Goal: Information Seeking & Learning: Learn about a topic

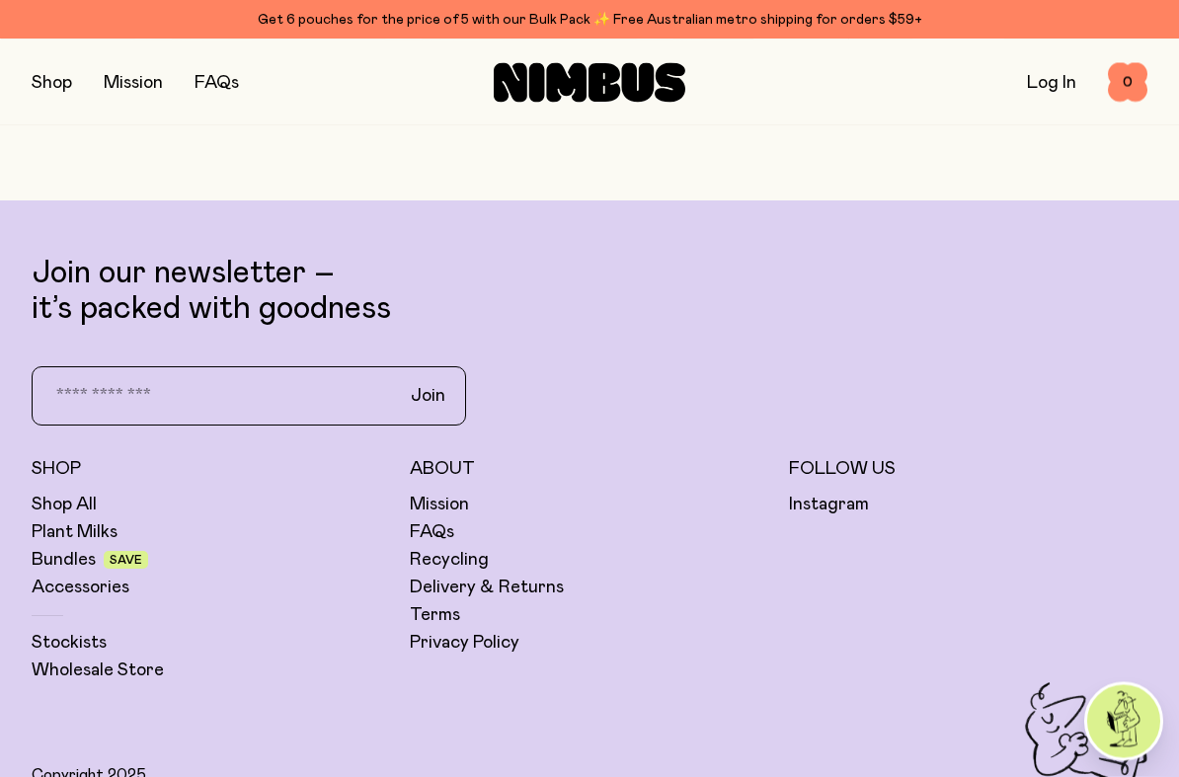
scroll to position [6449, 0]
click at [117, 538] on link "Plant Milks" at bounding box center [75, 532] width 86 height 24
click at [122, 545] on div "Shop All Plant Milks Bundles Save Accessories Stockists Wholesale Store" at bounding box center [211, 588] width 358 height 190
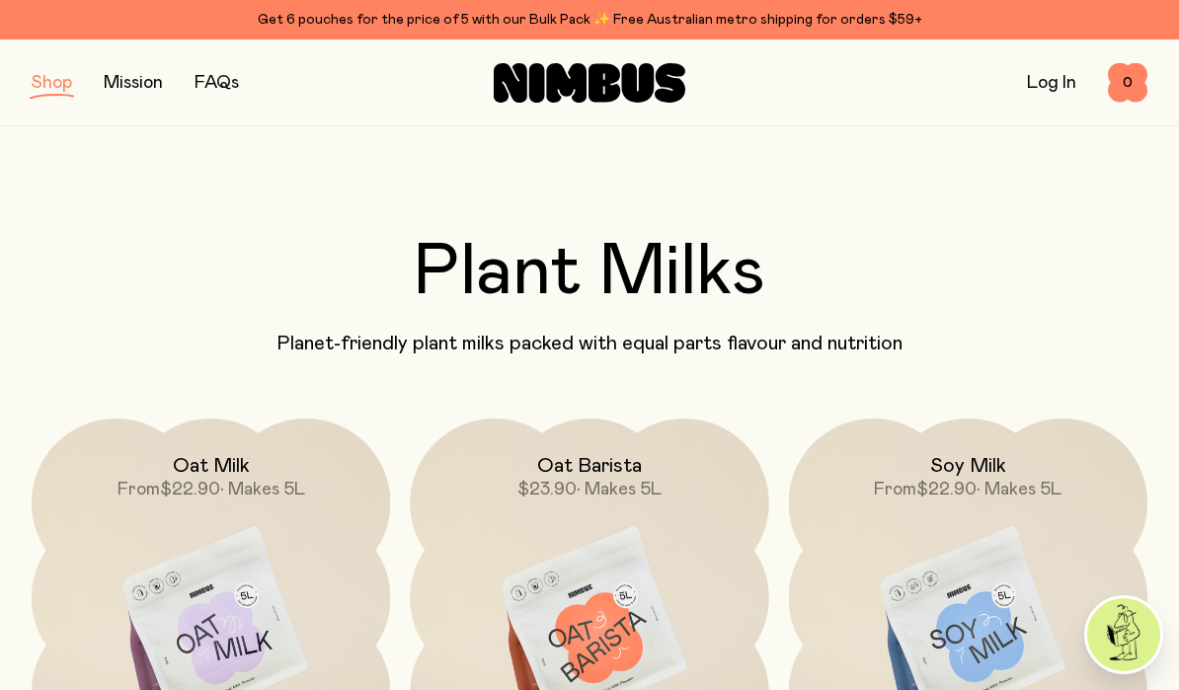
click at [44, 94] on button "button" at bounding box center [52, 83] width 40 height 28
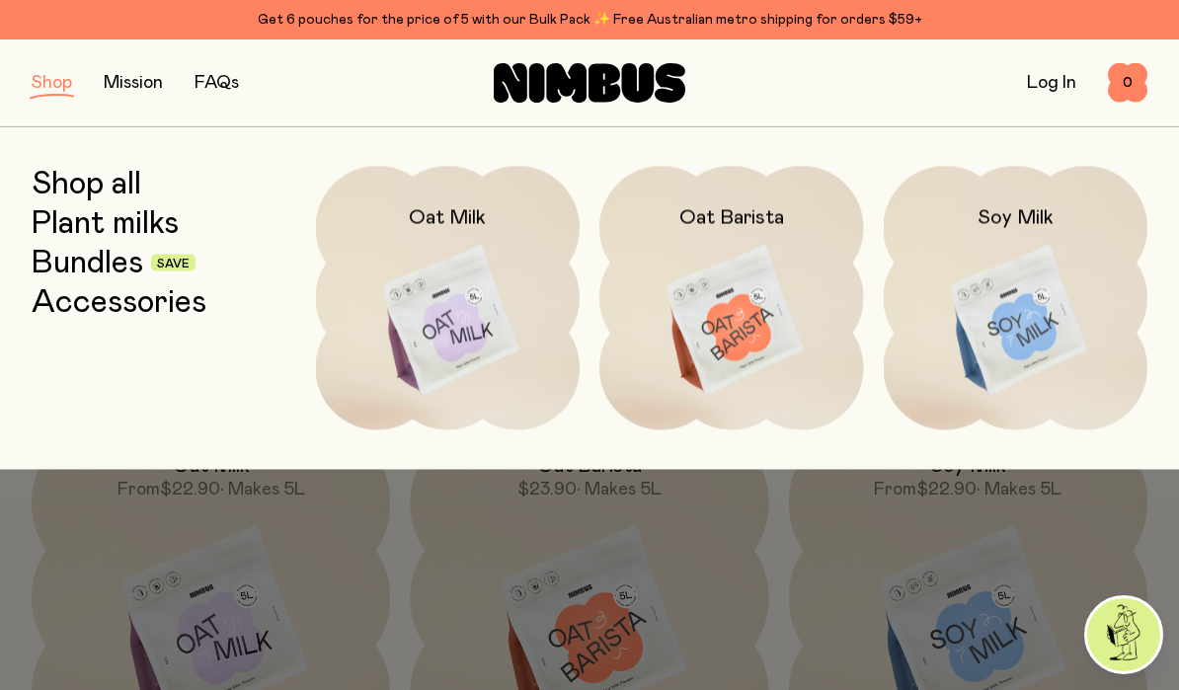
click at [112, 250] on link "Bundles" at bounding box center [88, 263] width 112 height 36
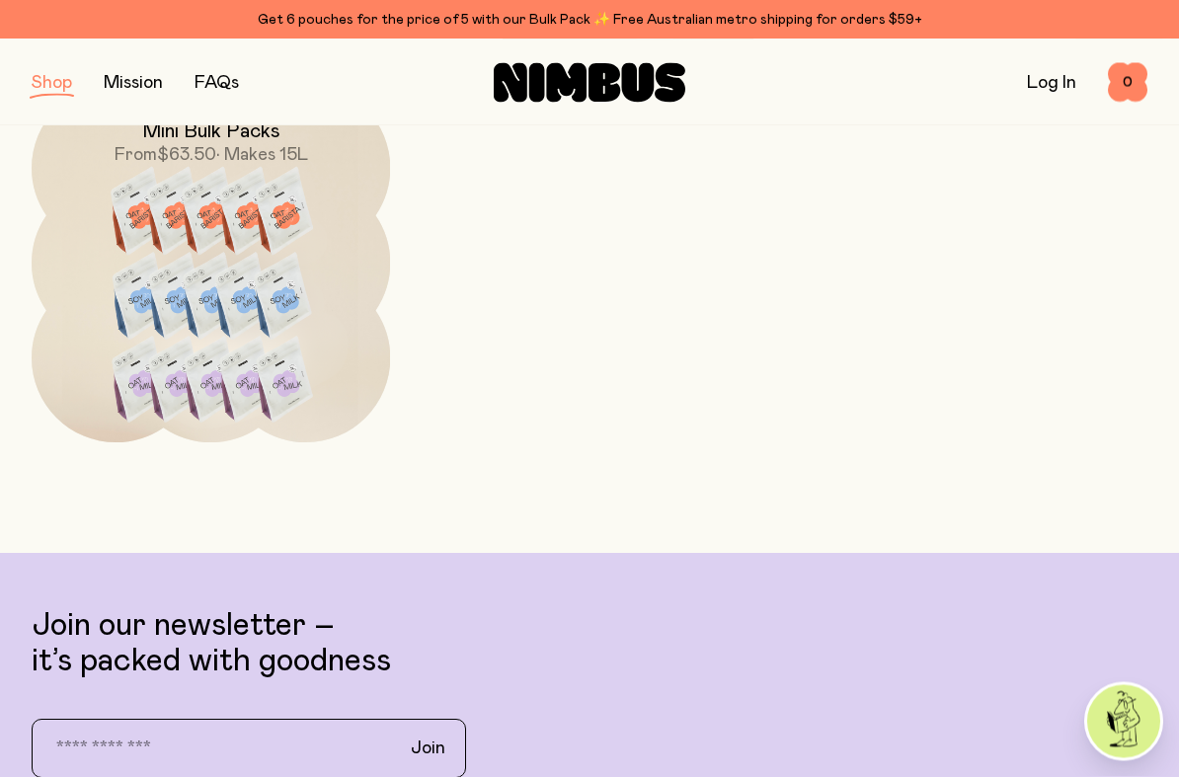
scroll to position [1163, 0]
click at [283, 379] on img at bounding box center [211, 308] width 358 height 448
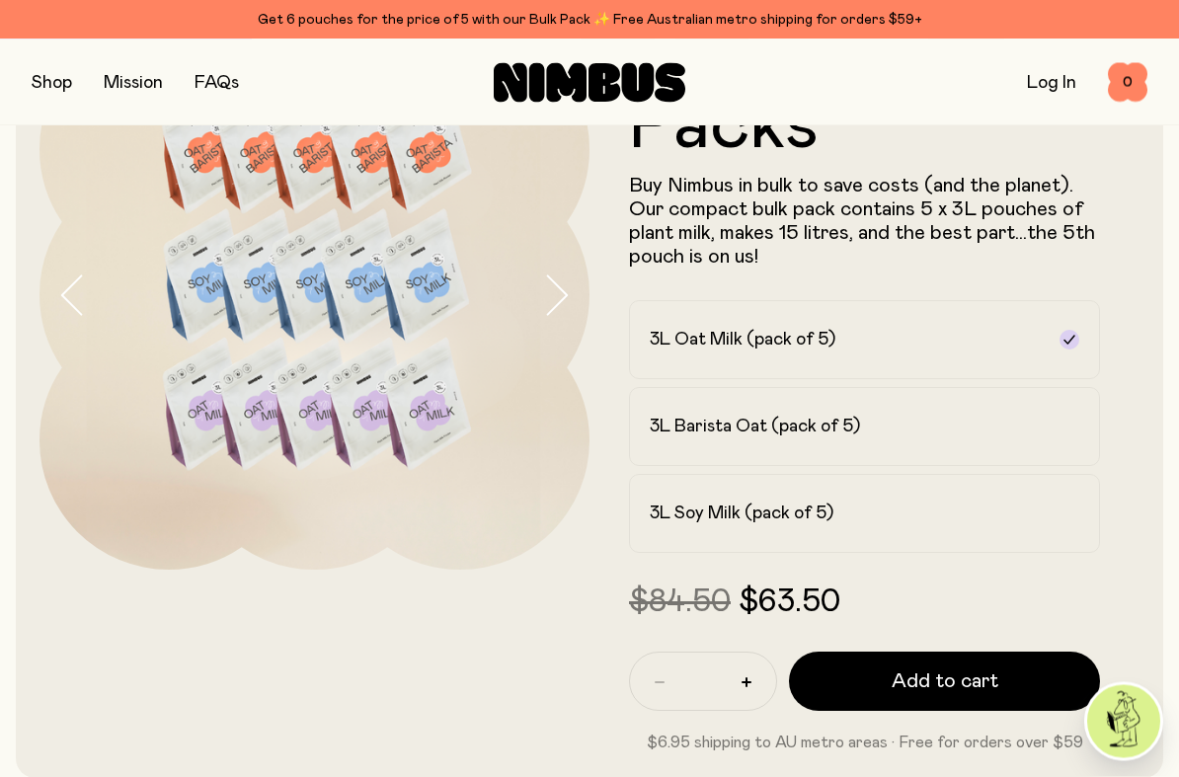
scroll to position [148, 0]
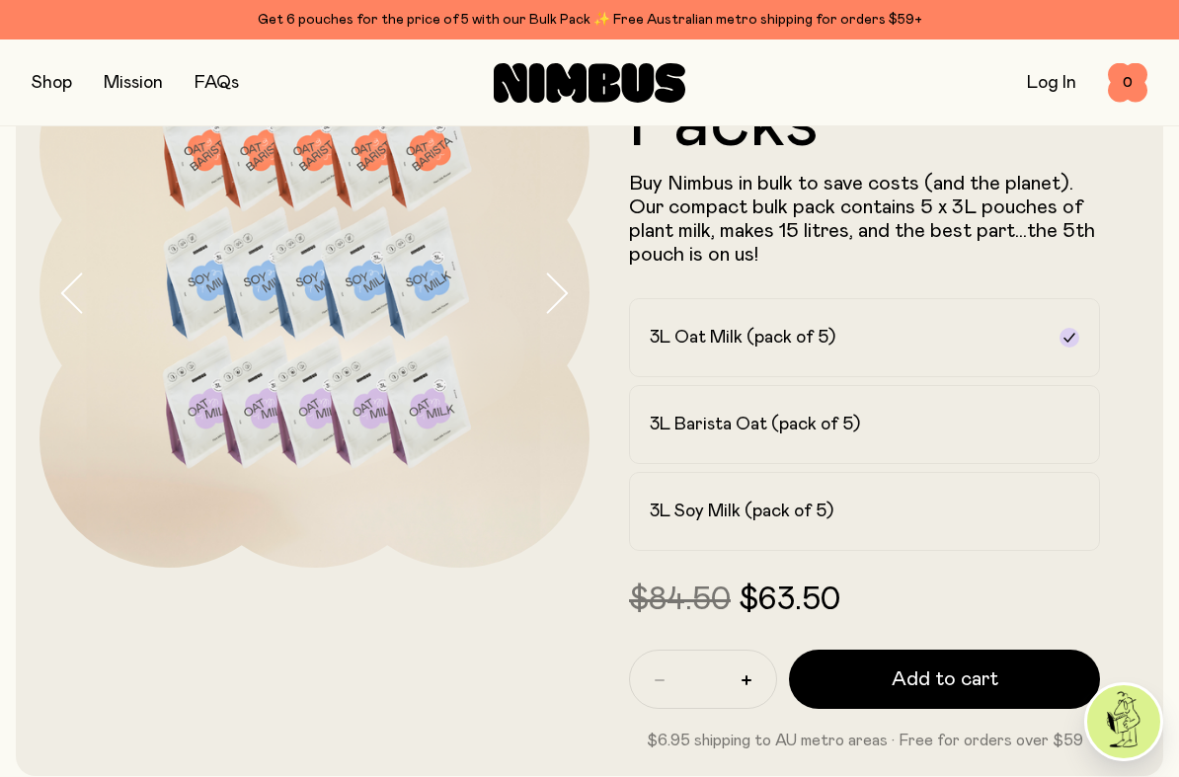
click at [879, 438] on label "3L Barista Oat (pack of 5)" at bounding box center [864, 424] width 471 height 79
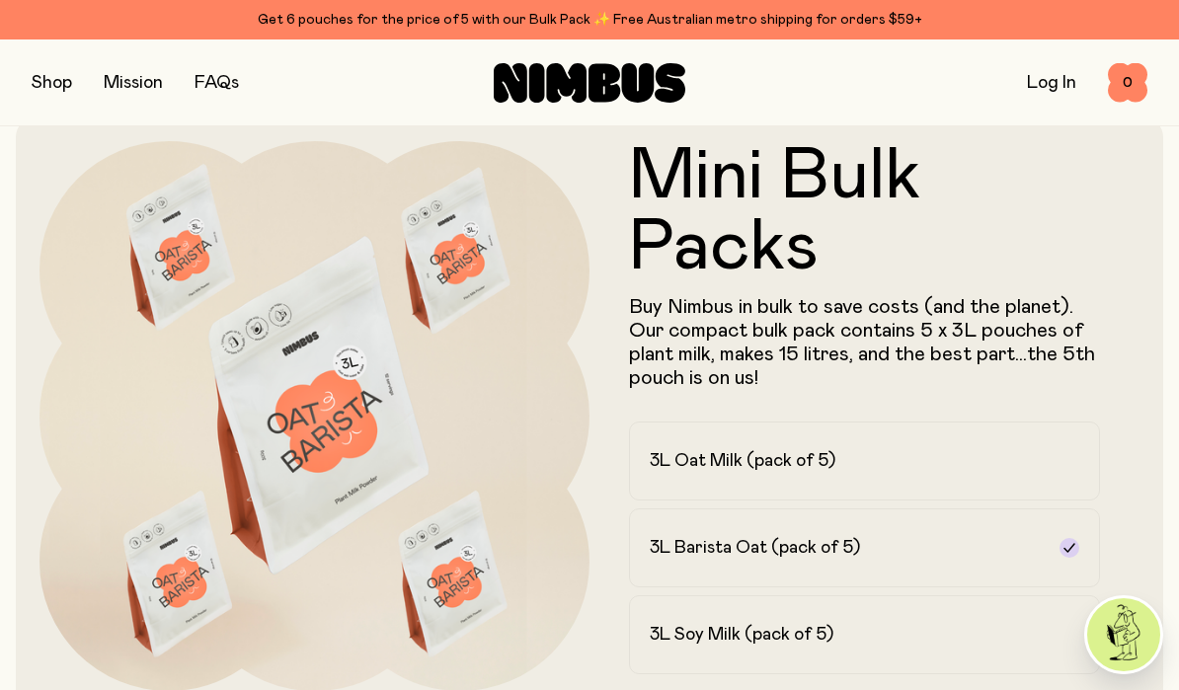
scroll to position [0, 0]
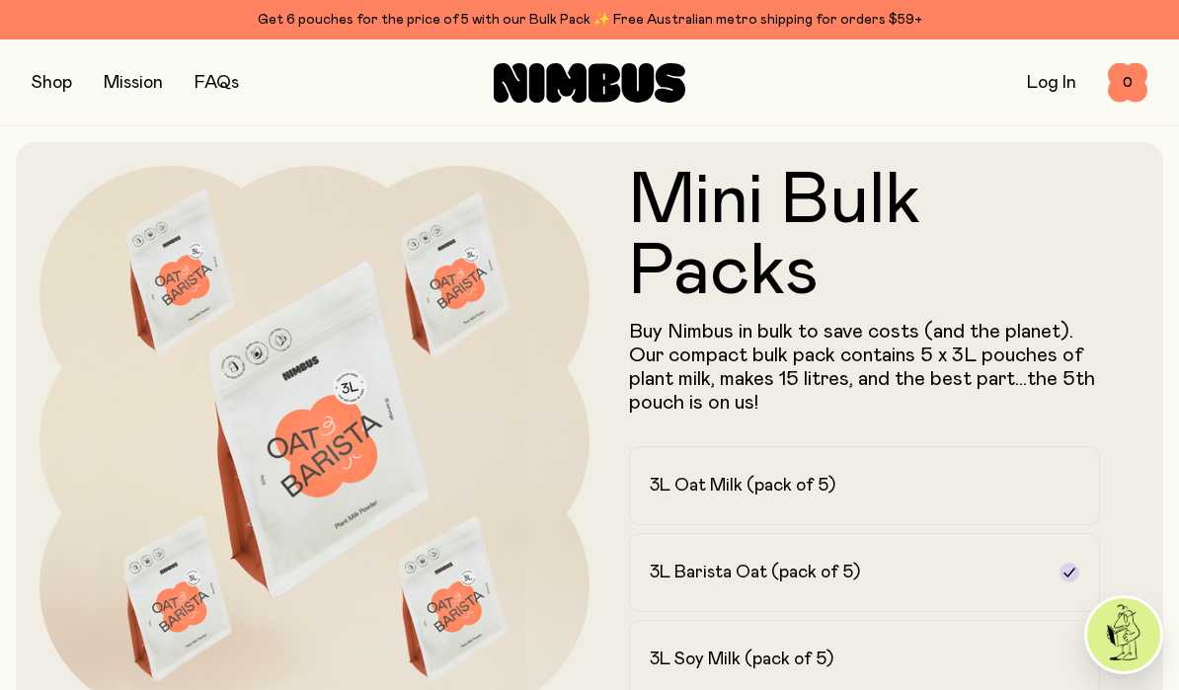
click at [66, 84] on button "button" at bounding box center [52, 83] width 40 height 28
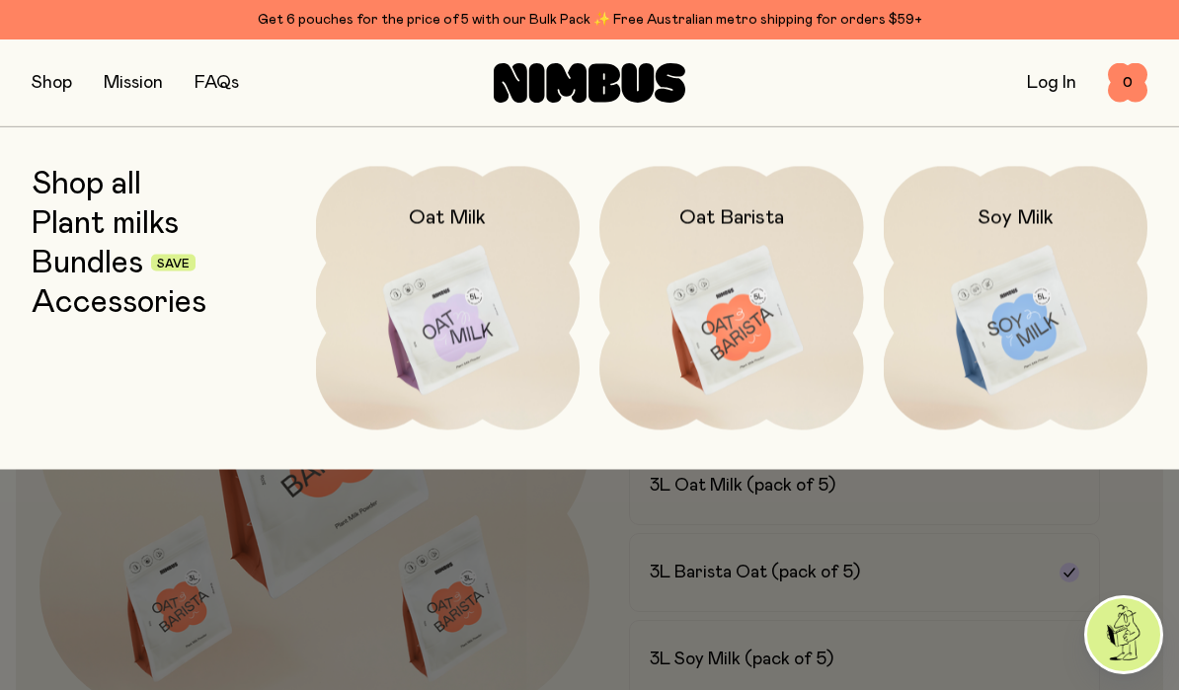
click at [743, 328] on img at bounding box center [731, 321] width 265 height 310
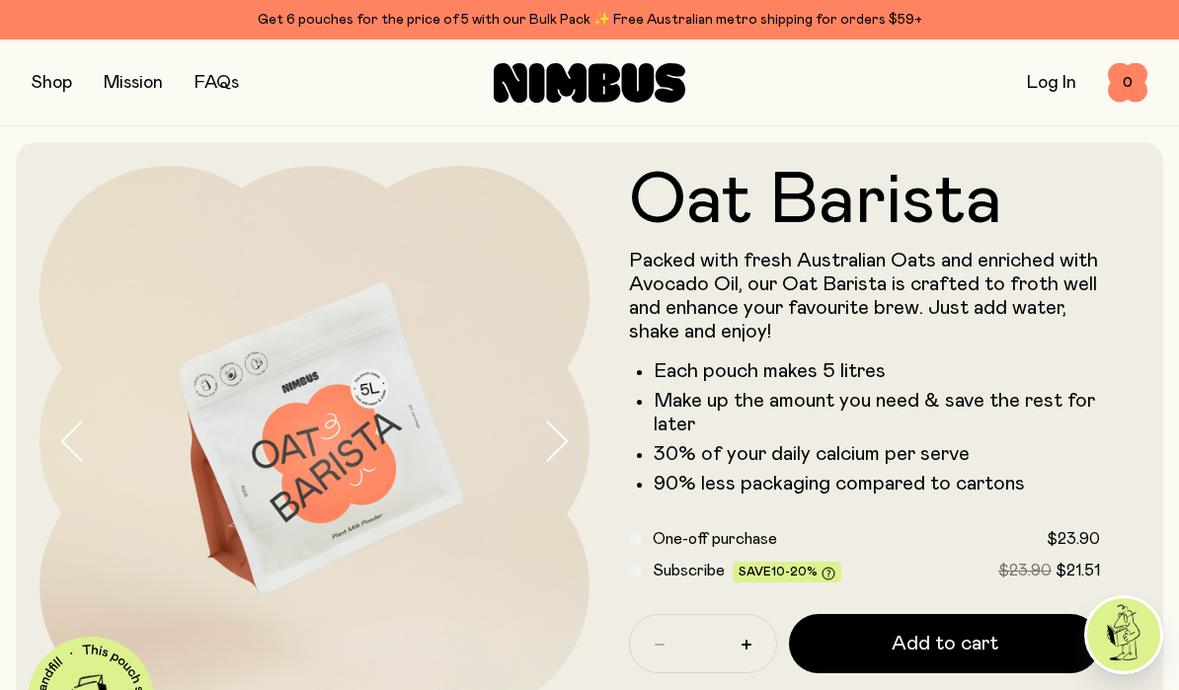
click at [66, 87] on button "button" at bounding box center [52, 83] width 40 height 28
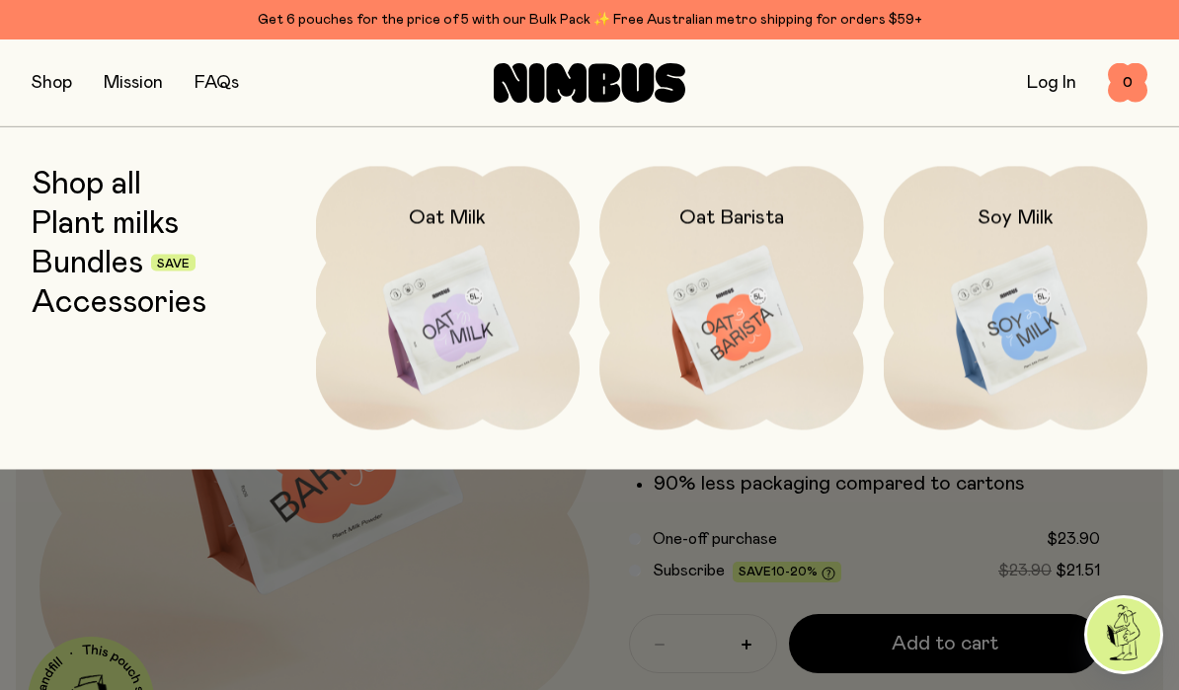
click at [115, 198] on link "Shop all" at bounding box center [87, 184] width 110 height 36
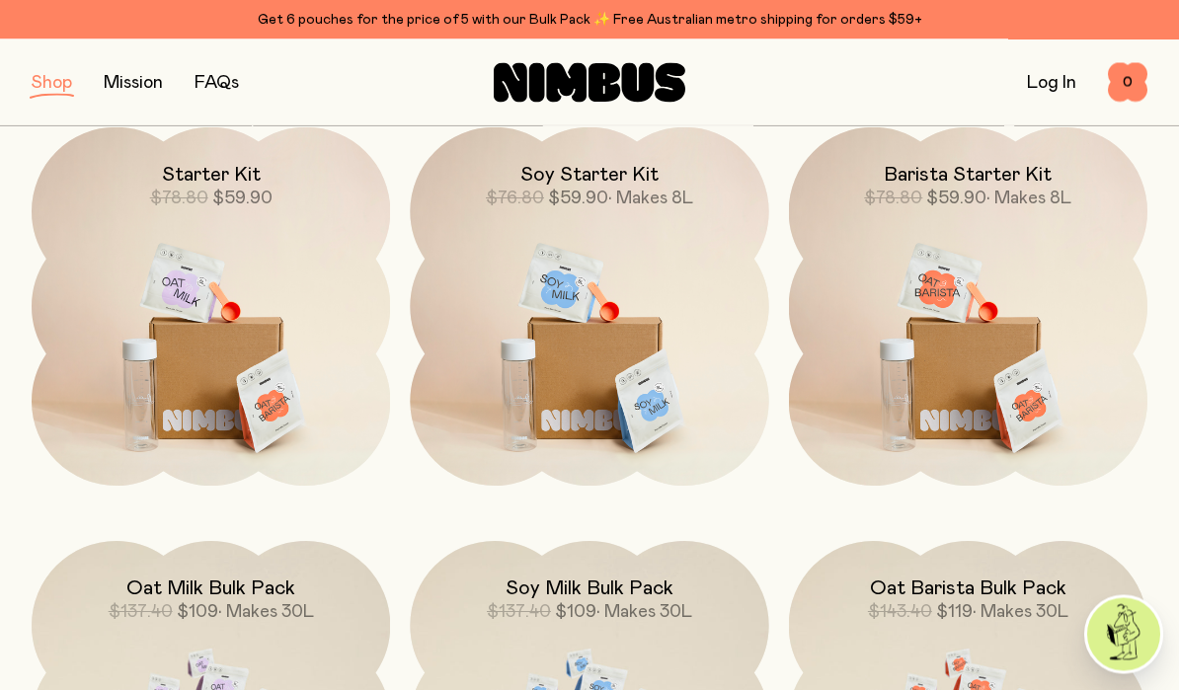
scroll to position [1335, 0]
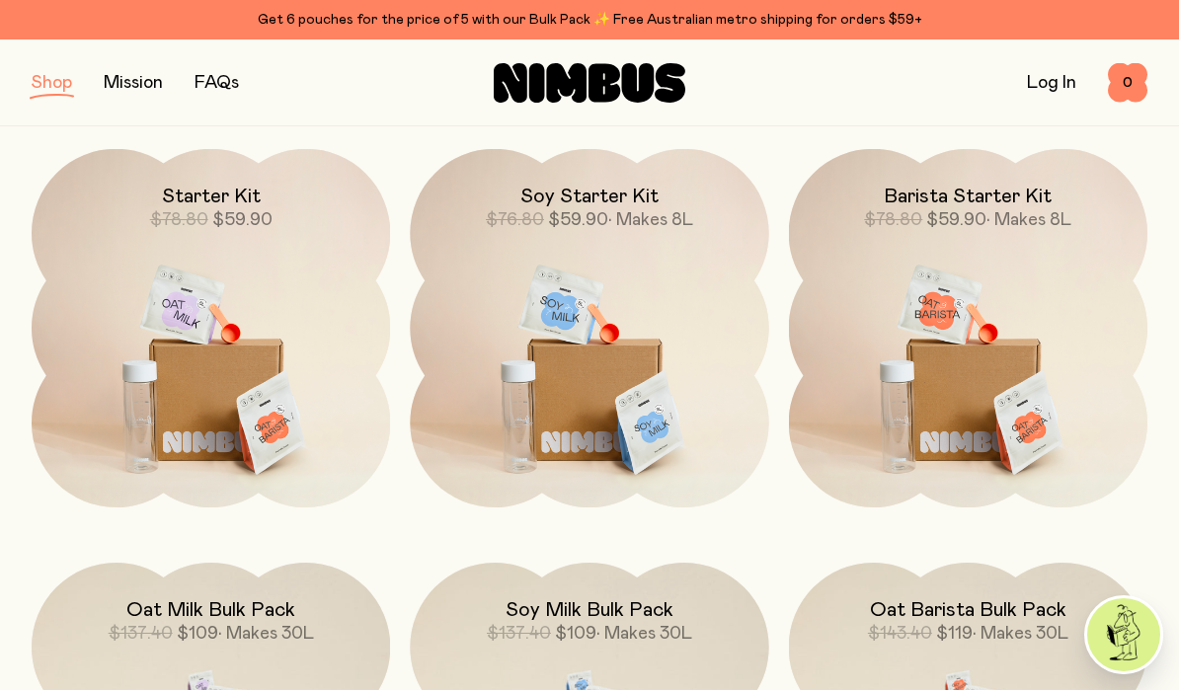
click at [646, 417] on img at bounding box center [589, 360] width 358 height 422
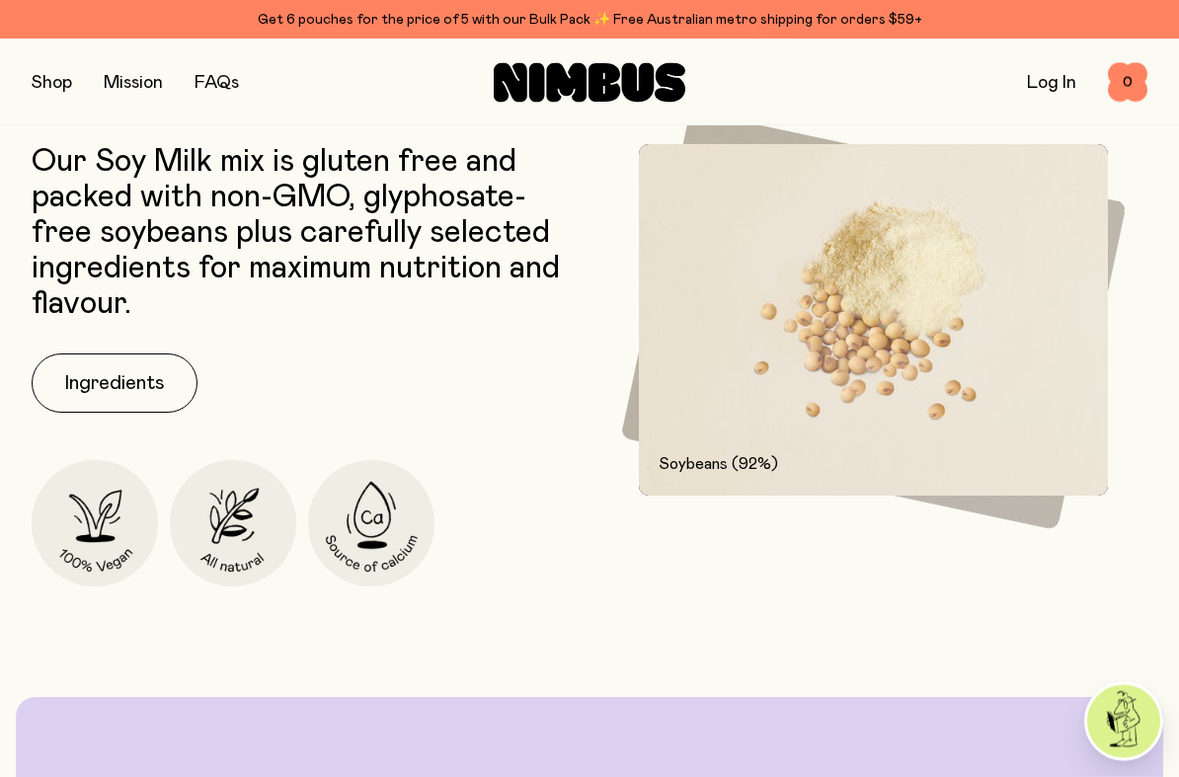
scroll to position [2423, 0]
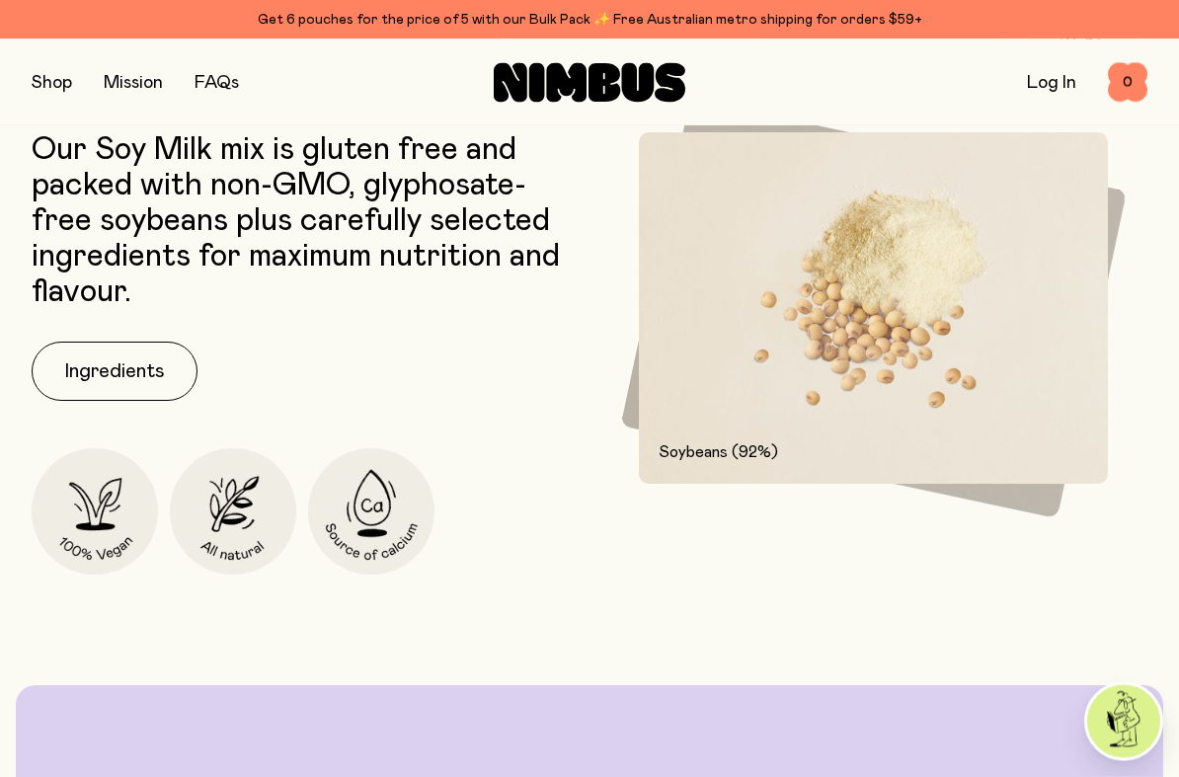
click at [159, 380] on button "Ingredients" at bounding box center [115, 372] width 166 height 59
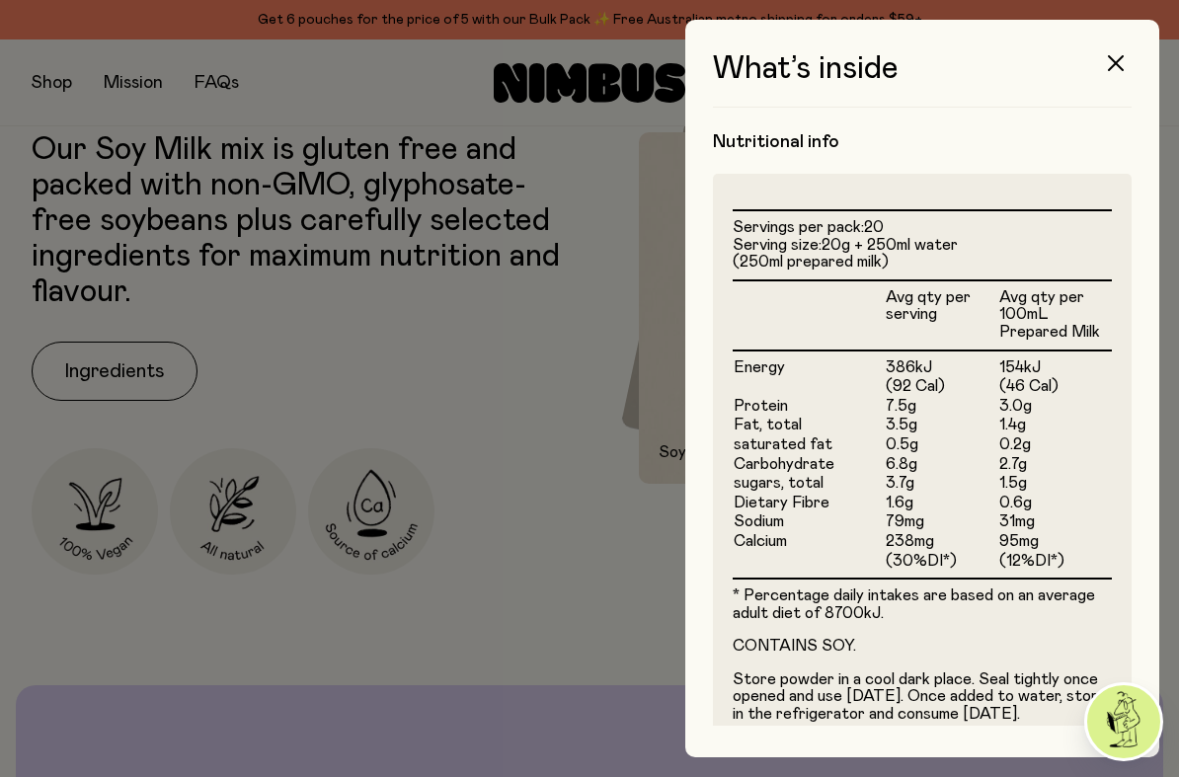
scroll to position [442, 0]
click at [1103, 58] on button "button" at bounding box center [1115, 62] width 47 height 47
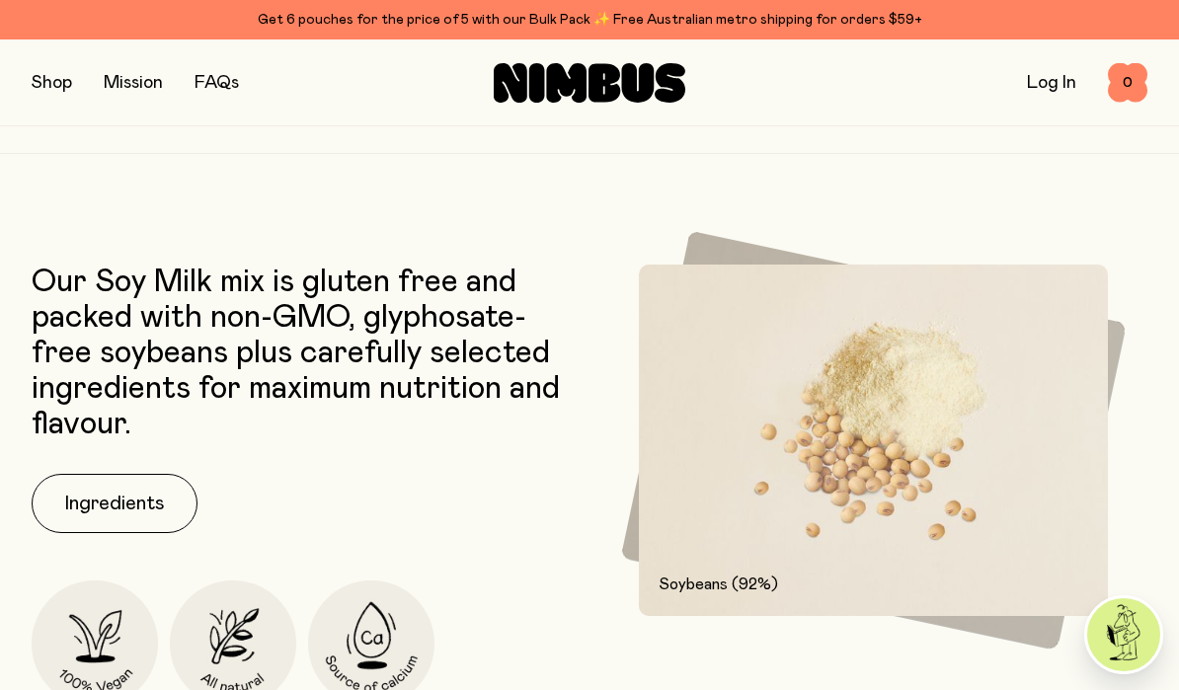
scroll to position [2271, 0]
